Goal: Transaction & Acquisition: Purchase product/service

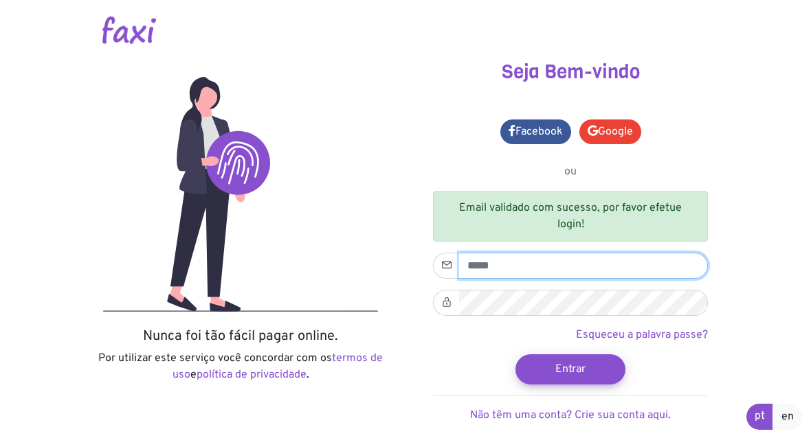
click at [508, 263] on input "email" at bounding box center [583, 266] width 249 height 26
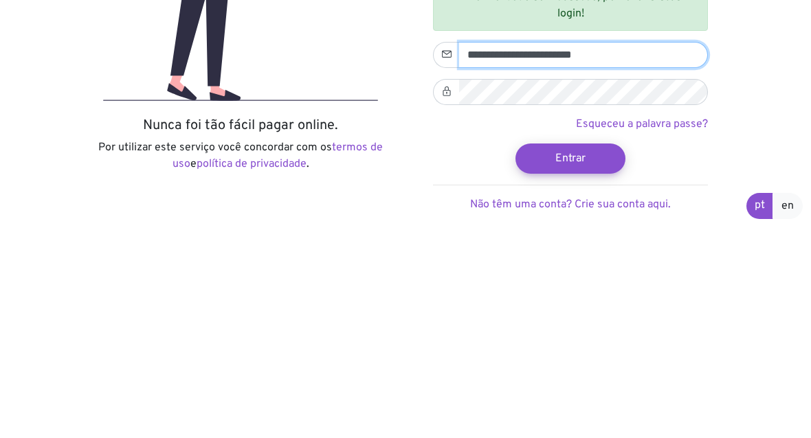
type input "**********"
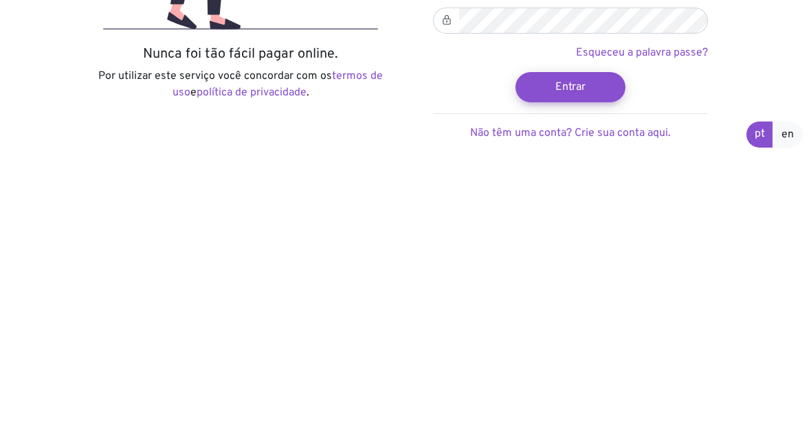
click at [579, 355] on button "Entrar" at bounding box center [570, 370] width 110 height 30
click at [585, 355] on button "Entrar" at bounding box center [570, 370] width 110 height 30
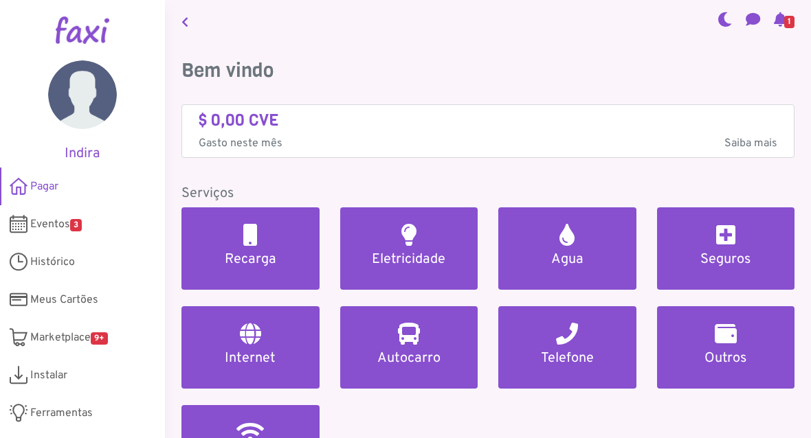
click at [429, 256] on h5 "Eletricidade" at bounding box center [409, 259] width 105 height 16
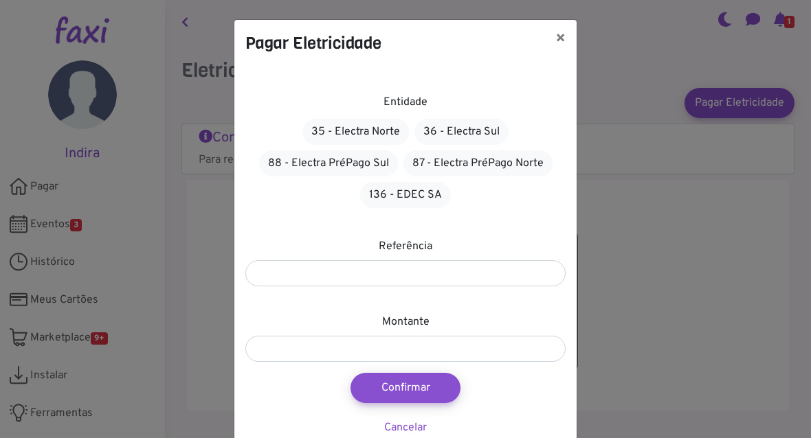
click at [304, 165] on link "88 - Electra PréPago Sul" at bounding box center [328, 163] width 139 height 26
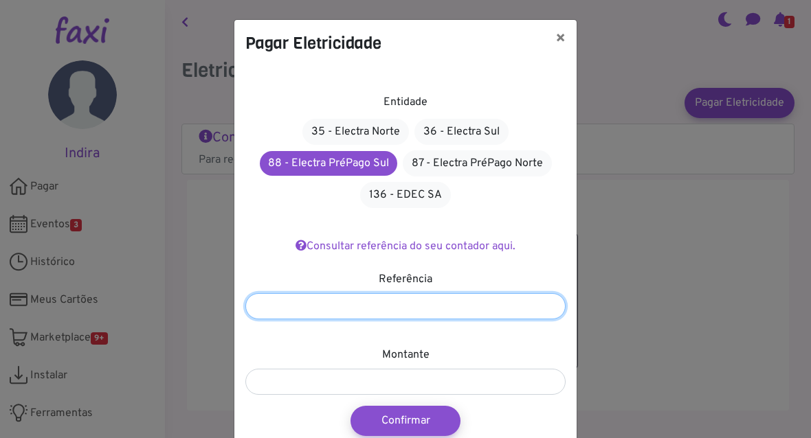
click at [318, 312] on input "number" at bounding box center [405, 306] width 320 height 26
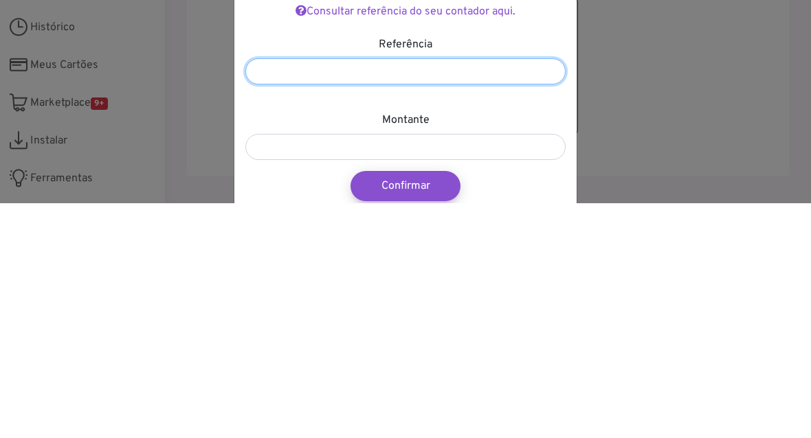
type input "****"
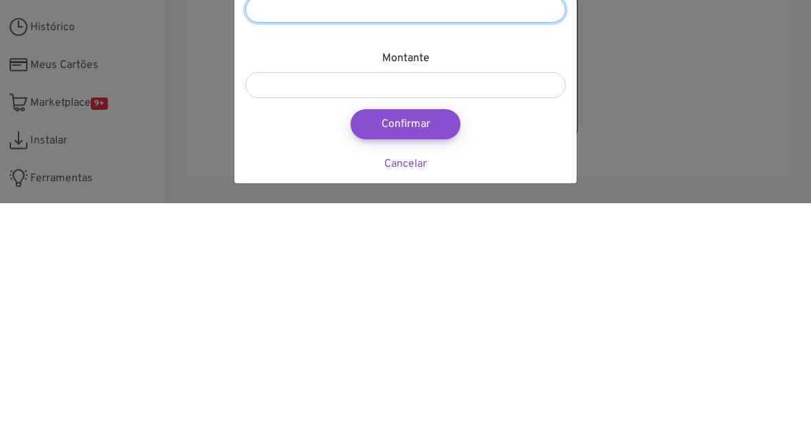
scroll to position [62, 0]
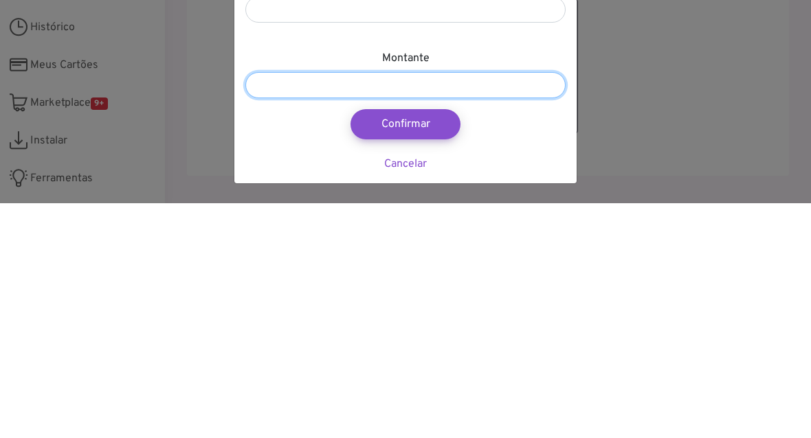
click at [316, 307] on input "number" at bounding box center [405, 320] width 320 height 26
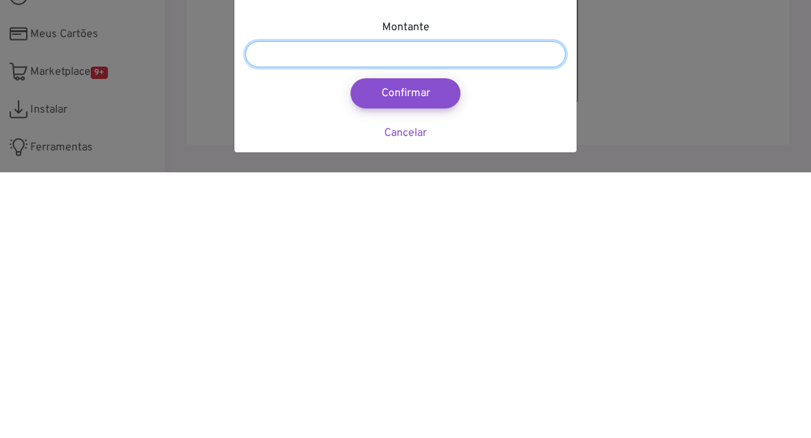
type input "****"
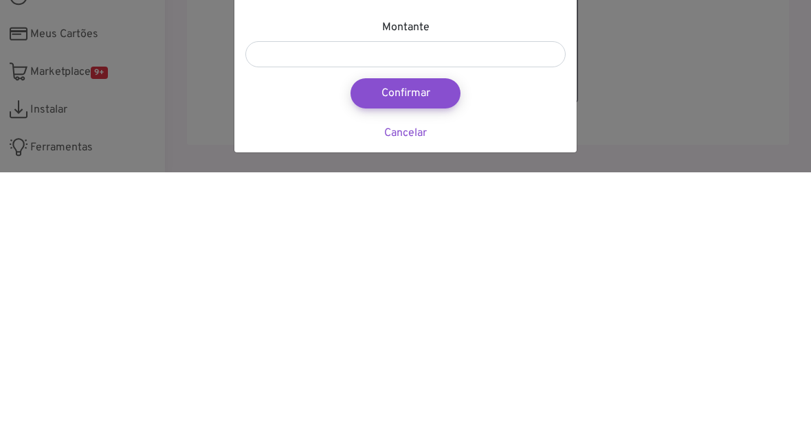
click at [418, 344] on button "Confirmar" at bounding box center [405, 359] width 110 height 30
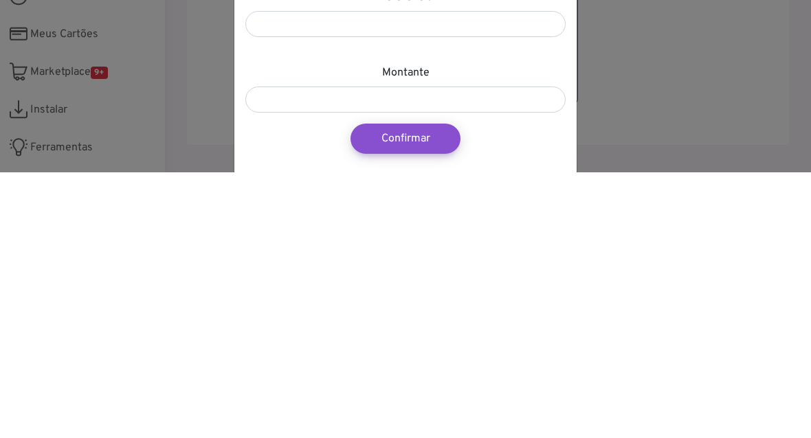
scroll to position [95, 0]
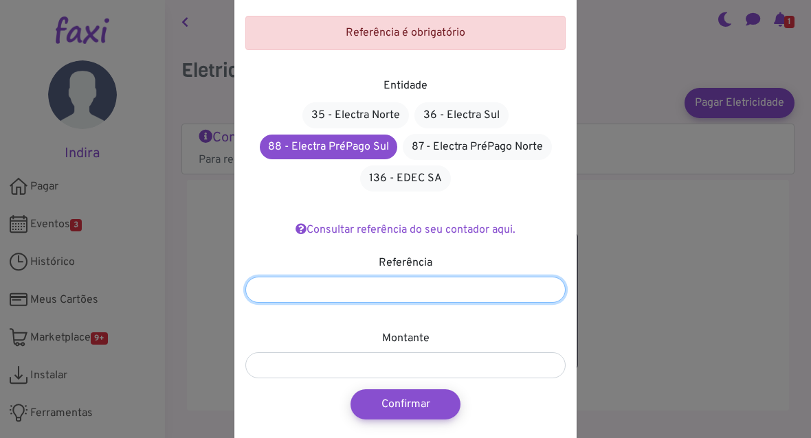
click at [332, 286] on input "number" at bounding box center [405, 290] width 320 height 26
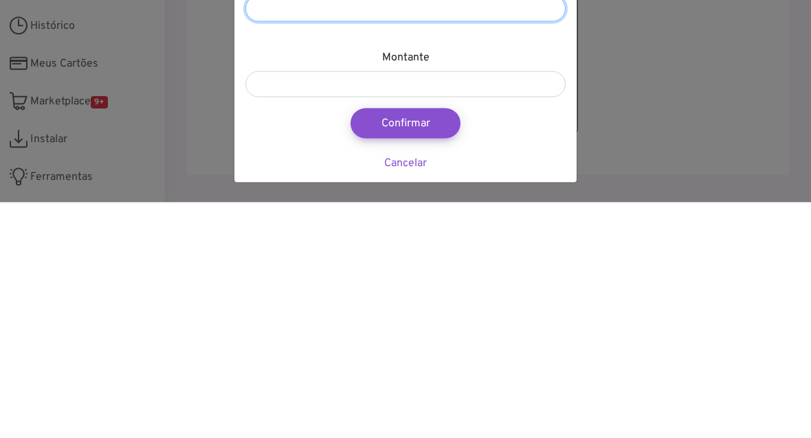
scroll to position [107, 0]
click at [622, 86] on div "Pagar Eletricidade × Referência é obrigatório Entidade 35 - Electra Norte 36 - …" at bounding box center [405, 219] width 811 height 438
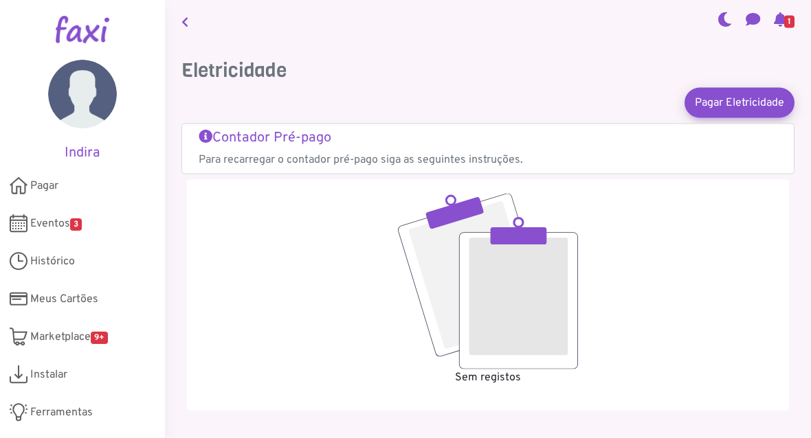
scroll to position [40, 0]
click at [744, 88] on link "Pagar Eletricidade" at bounding box center [739, 103] width 110 height 30
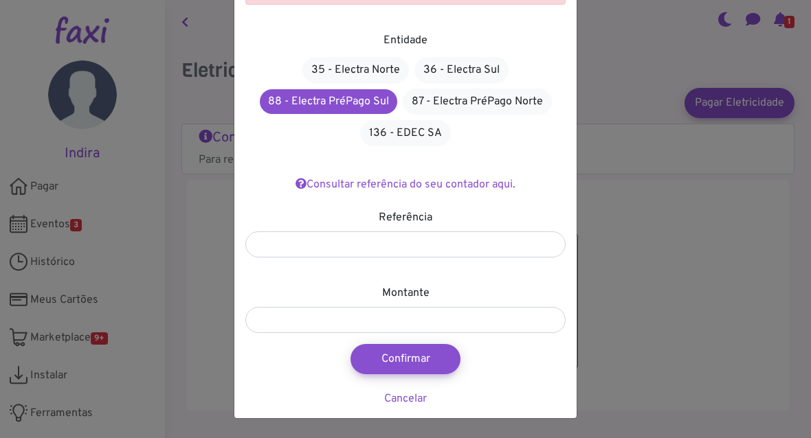
scroll to position [107, 0]
click at [416, 355] on button "Confirmar" at bounding box center [405, 359] width 110 height 30
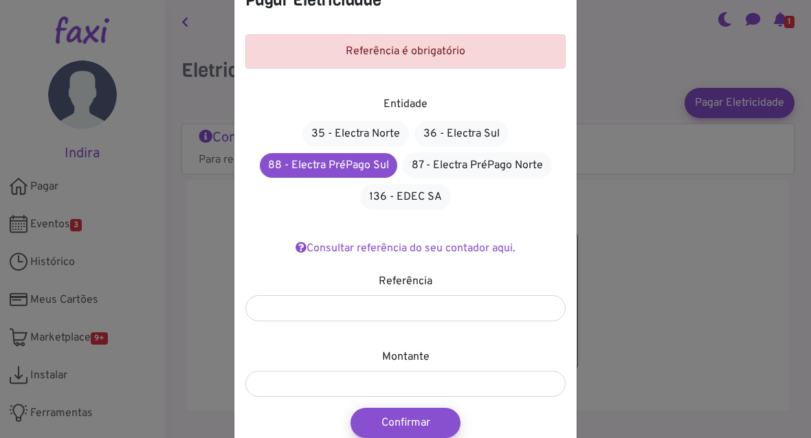
scroll to position [70, 0]
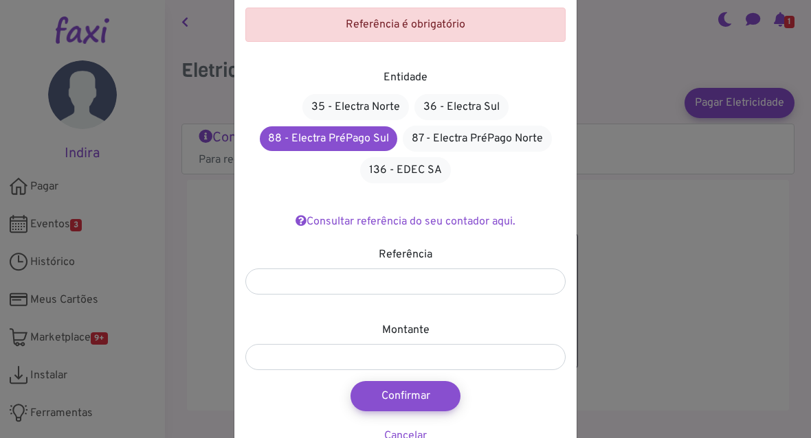
click at [484, 218] on link "Consultar referência do seu contador aqui." at bounding box center [405, 222] width 220 height 14
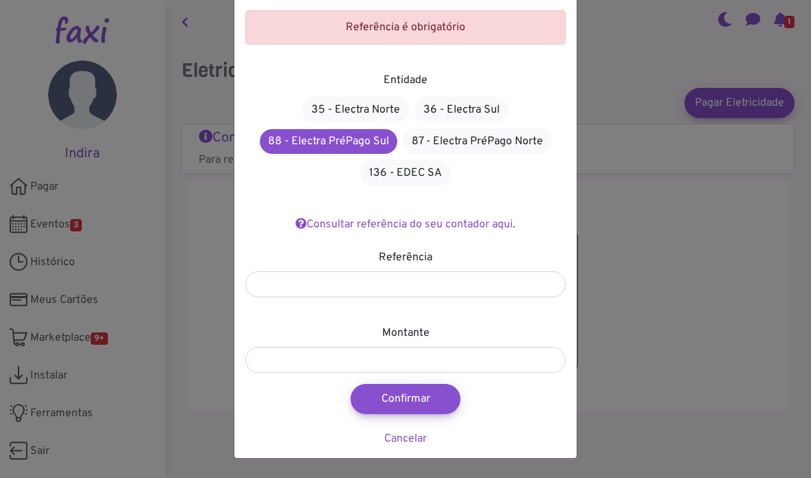
scroll to position [67, 0]
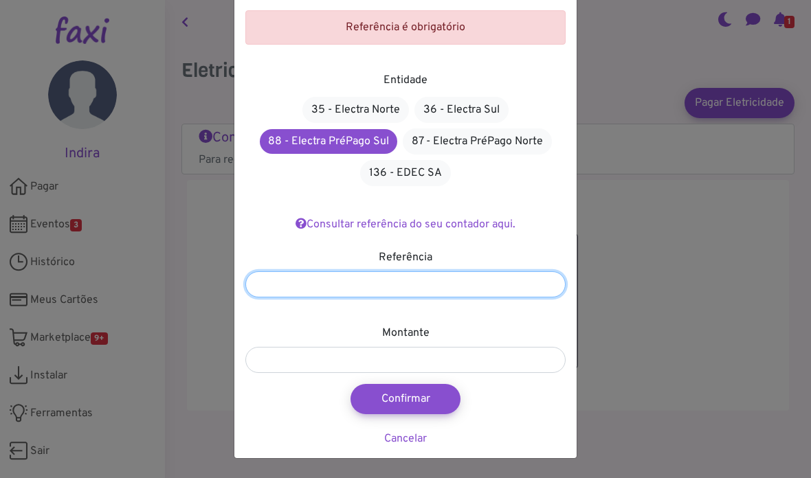
click at [405, 277] on input "number" at bounding box center [405, 284] width 320 height 26
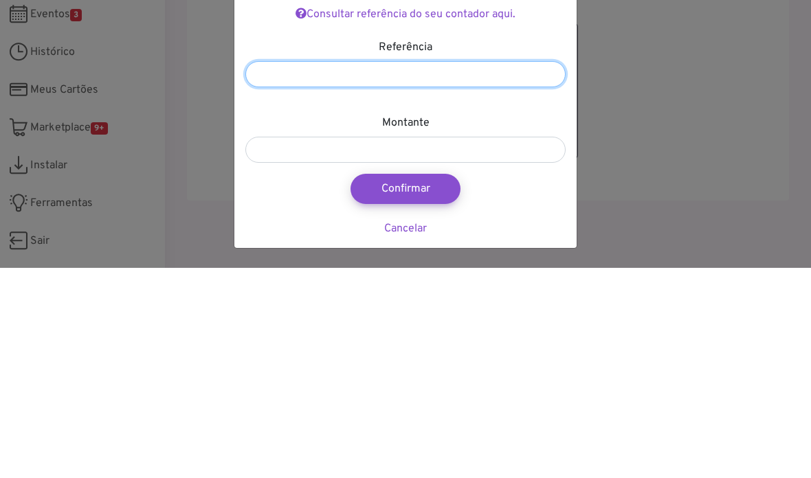
type input "*"
paste input "*******"
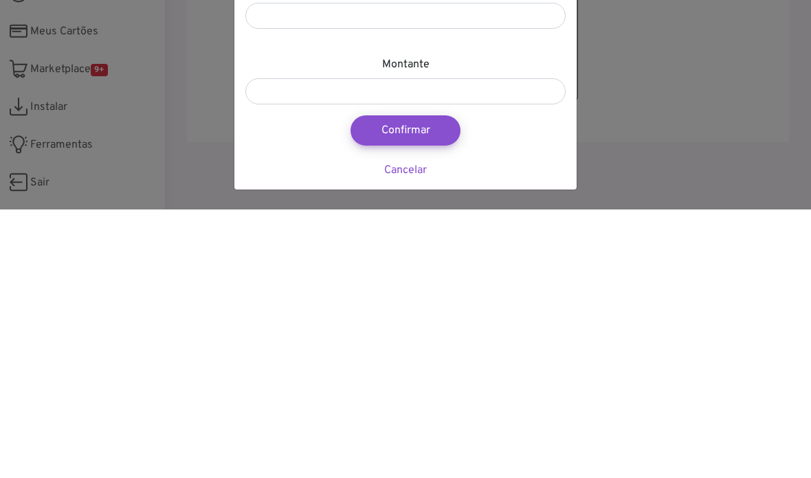
click at [425, 384] on button "Confirmar" at bounding box center [405, 399] width 110 height 30
type input "****"
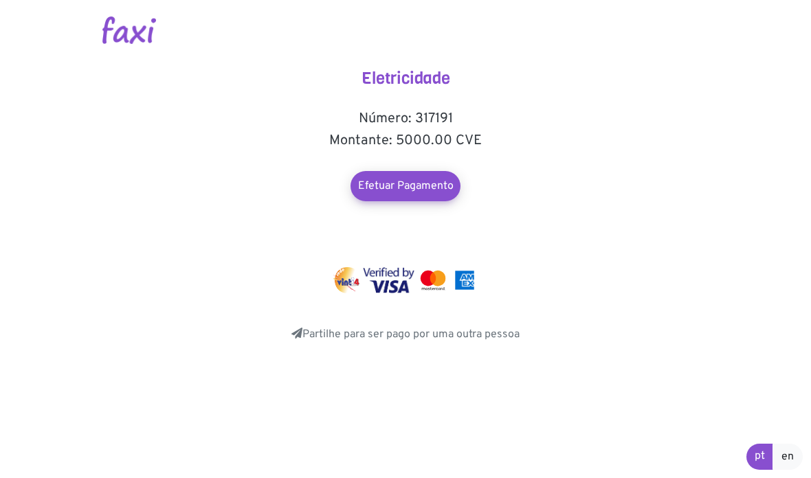
click at [424, 184] on link "Efetuar Pagamento" at bounding box center [405, 186] width 110 height 30
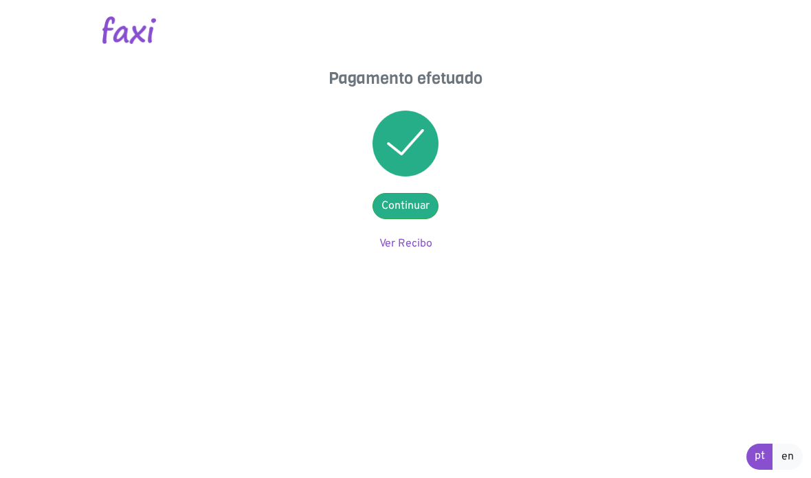
click at [419, 205] on link "Continuar" at bounding box center [405, 206] width 66 height 26
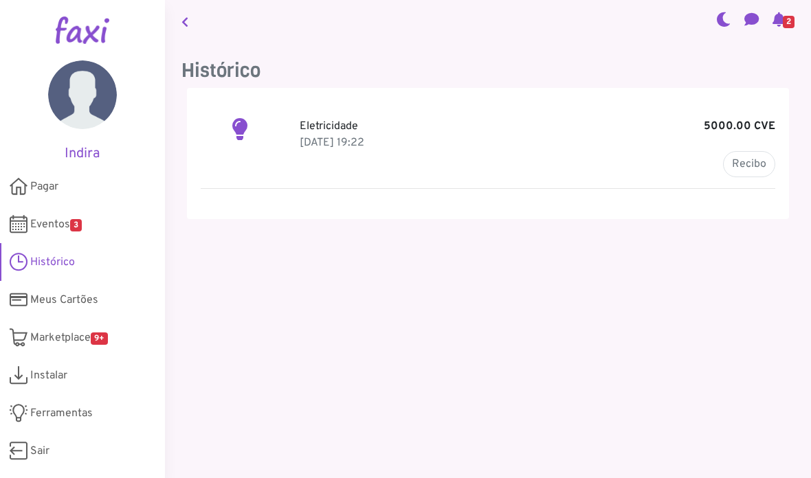
click at [752, 155] on link "Recibo" at bounding box center [749, 164] width 52 height 26
